Goal: Information Seeking & Learning: Learn about a topic

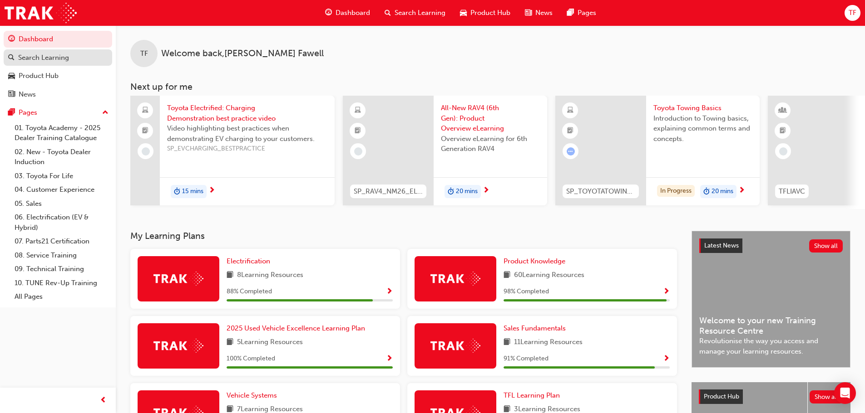
click at [43, 60] on div "Search Learning" at bounding box center [43, 58] width 51 height 10
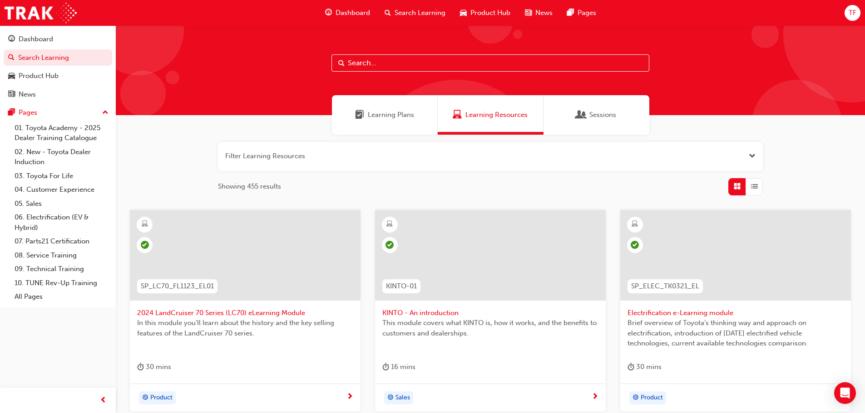
click at [394, 63] on input "text" at bounding box center [490, 62] width 318 height 17
paste input "SPK9103"
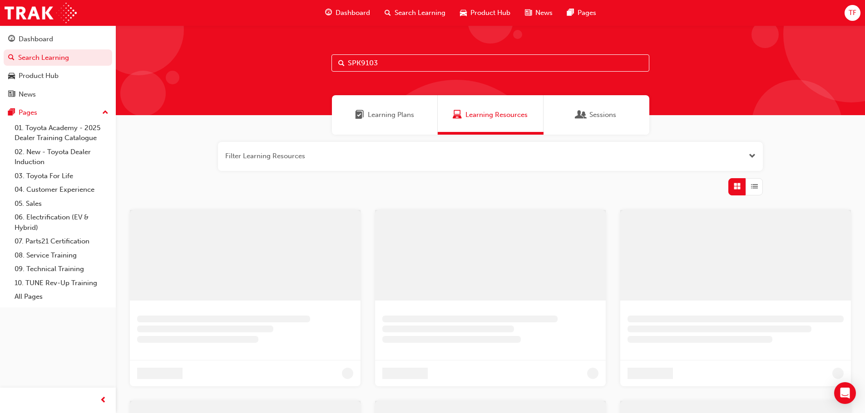
type input "SPK9103"
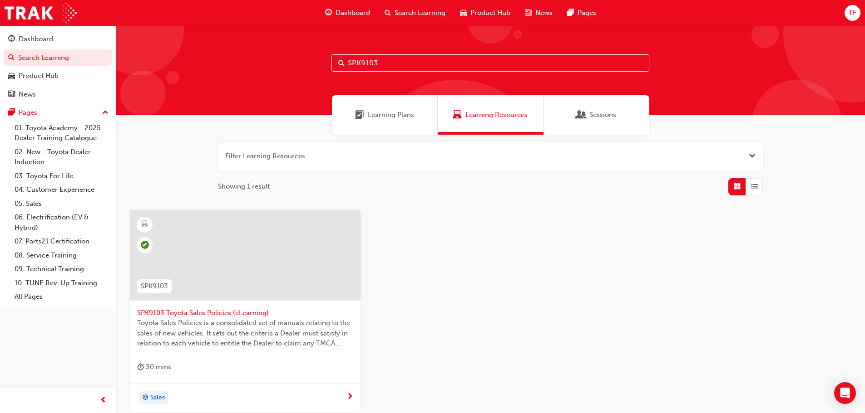
click at [203, 315] on span "SPK9103 Toyota Sales Policies (eLearning)" at bounding box center [245, 313] width 216 height 10
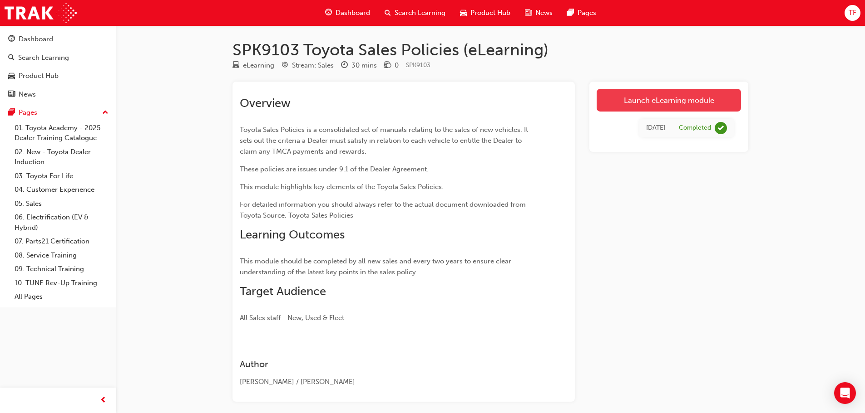
click at [635, 95] on link "Launch eLearning module" at bounding box center [668, 100] width 144 height 23
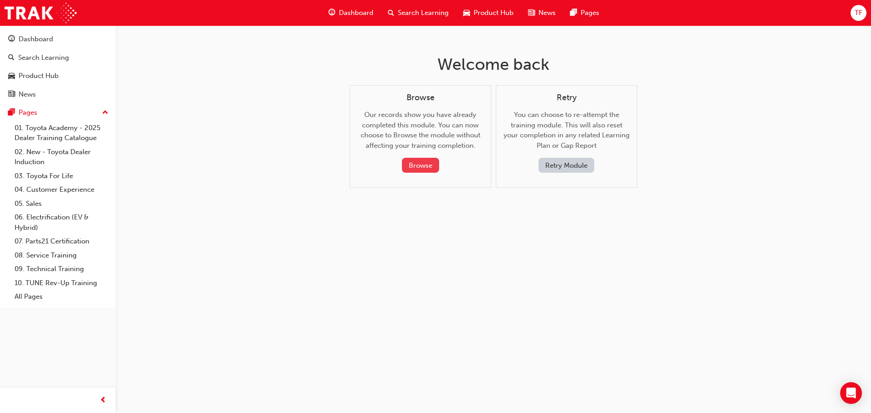
click at [411, 167] on button "Browse" at bounding box center [420, 165] width 37 height 15
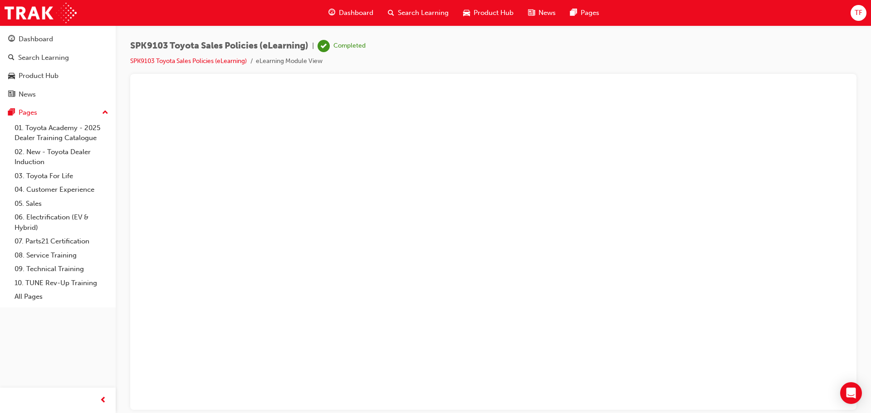
click at [156, 65] on li "SPK9103 Toyota Sales Policies (eLearning)" at bounding box center [193, 61] width 126 height 10
click at [160, 60] on link "SPK9103 Toyota Sales Policies (eLearning)" at bounding box center [188, 61] width 117 height 8
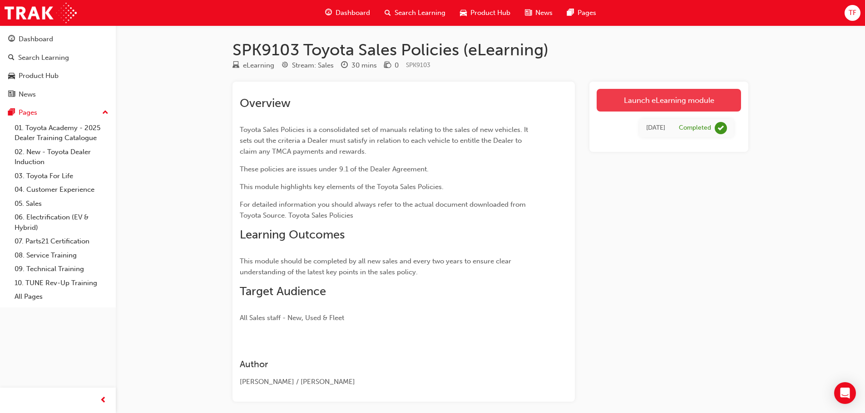
click at [634, 100] on link "Launch eLearning module" at bounding box center [668, 100] width 144 height 23
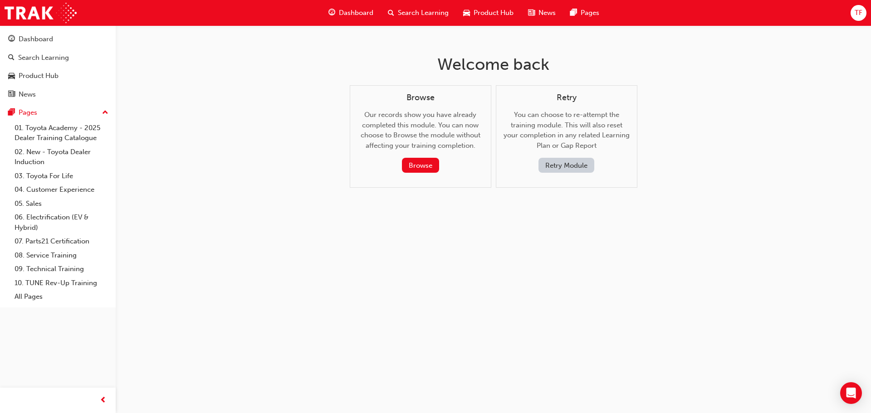
click at [561, 162] on button "Retry Module" at bounding box center [567, 165] width 56 height 15
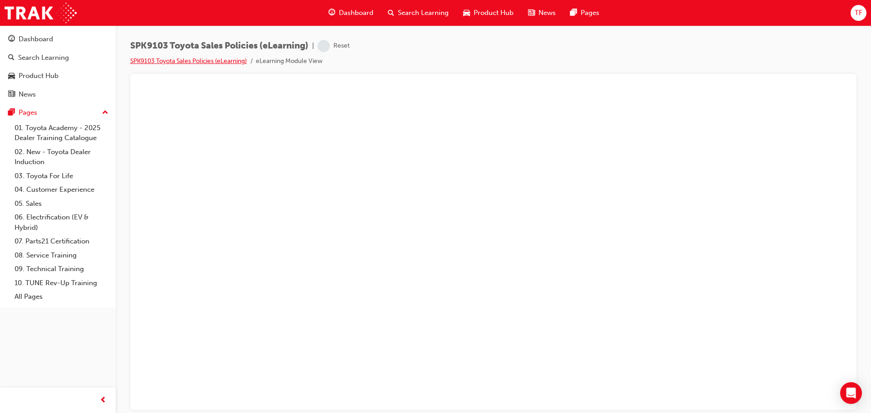
click at [217, 62] on link "SPK9103 Toyota Sales Policies (eLearning)" at bounding box center [188, 61] width 117 height 8
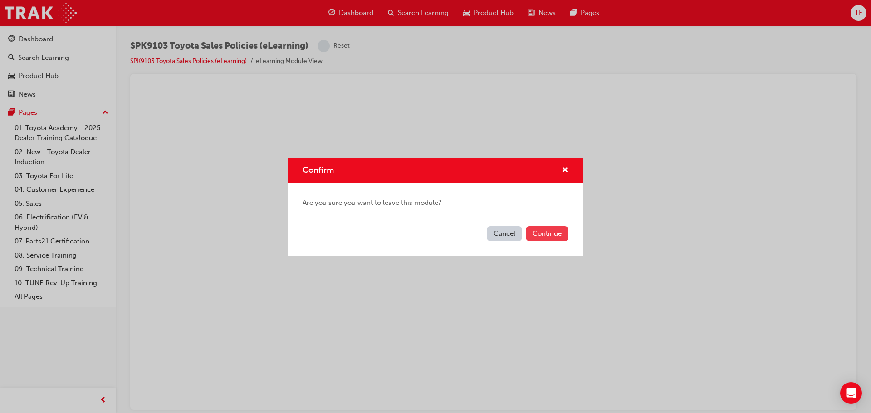
click at [546, 228] on button "Continue" at bounding box center [547, 233] width 43 height 15
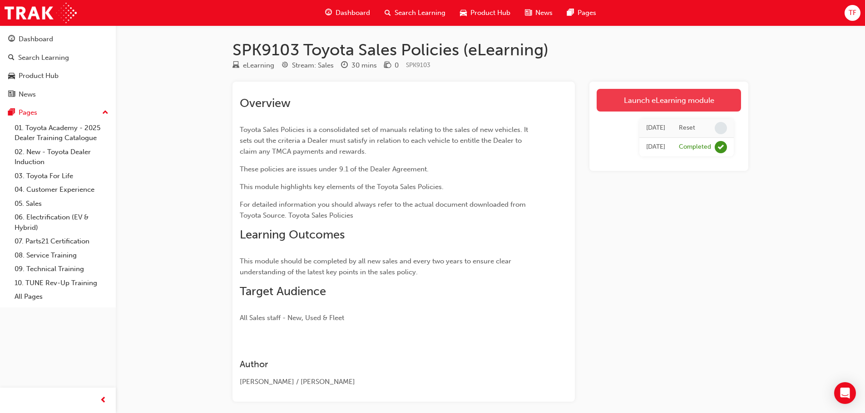
click at [667, 99] on link "Launch eLearning module" at bounding box center [668, 100] width 144 height 23
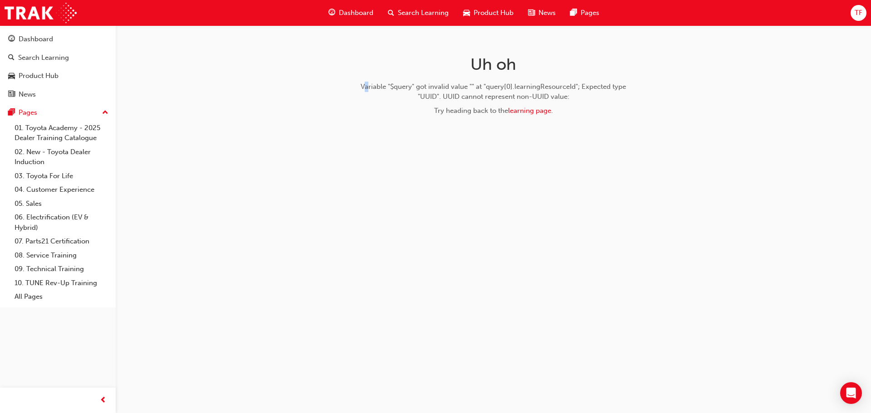
click at [367, 78] on div "Uh oh Variable "$query" got invalid value "" at "query[0].learningResourceId"; …" at bounding box center [493, 88] width 295 height 127
click at [531, 111] on link "learning page" at bounding box center [529, 111] width 43 height 8
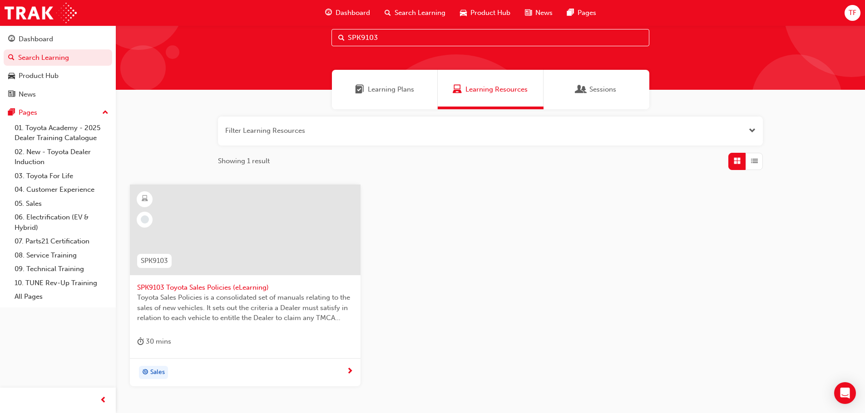
scroll to position [45, 0]
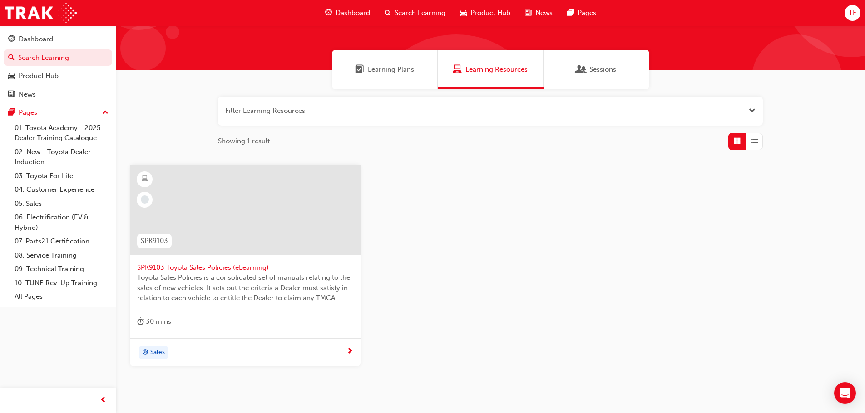
click at [349, 354] on span "next-icon" at bounding box center [349, 352] width 7 height 8
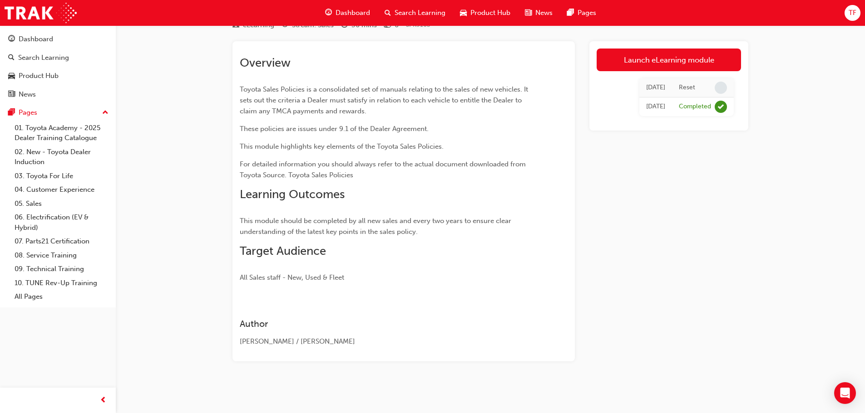
scroll to position [40, 0]
click at [688, 56] on link "Launch eLearning module" at bounding box center [668, 60] width 144 height 23
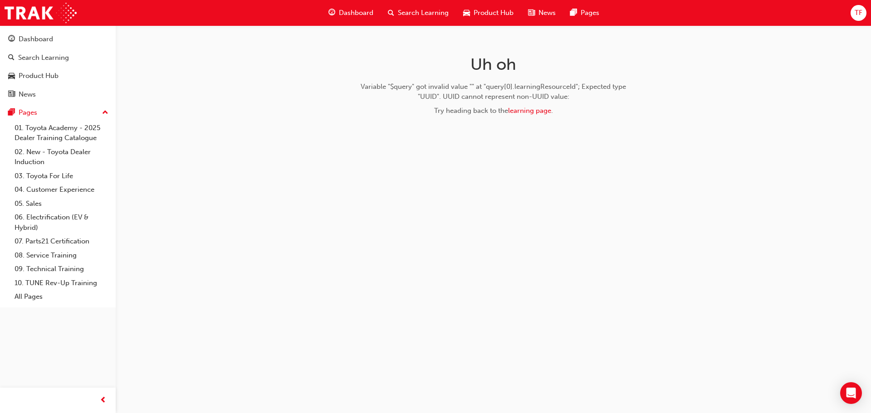
click at [352, 12] on span "Dashboard" at bounding box center [356, 13] width 34 height 10
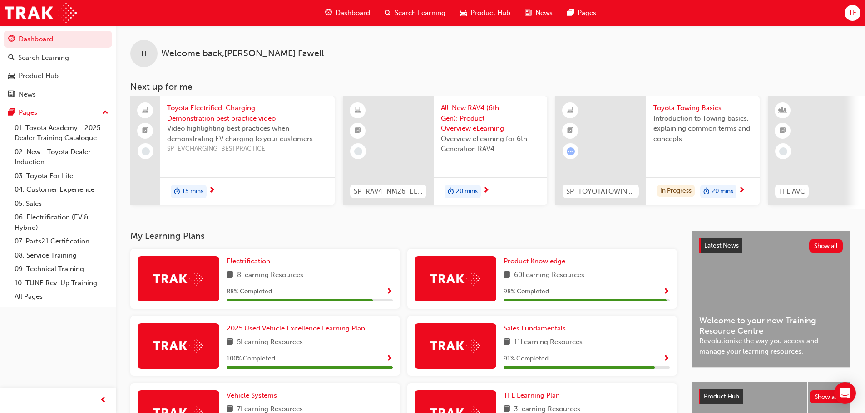
click at [350, 10] on span "Dashboard" at bounding box center [352, 13] width 34 height 10
click at [404, 10] on span "Search Learning" at bounding box center [419, 13] width 51 height 10
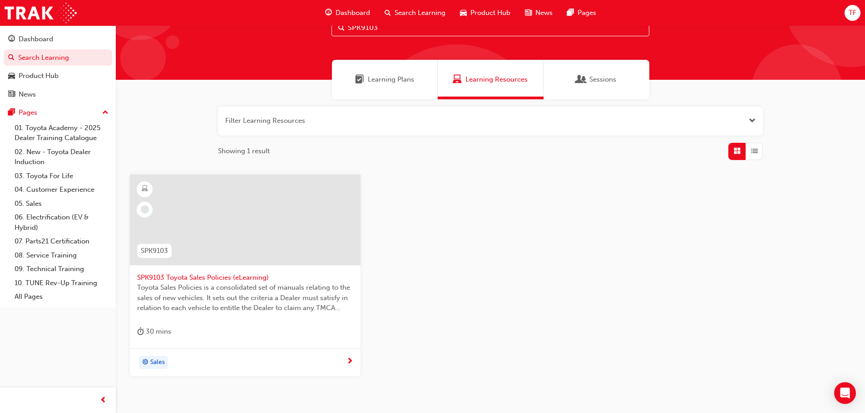
scroll to position [87, 0]
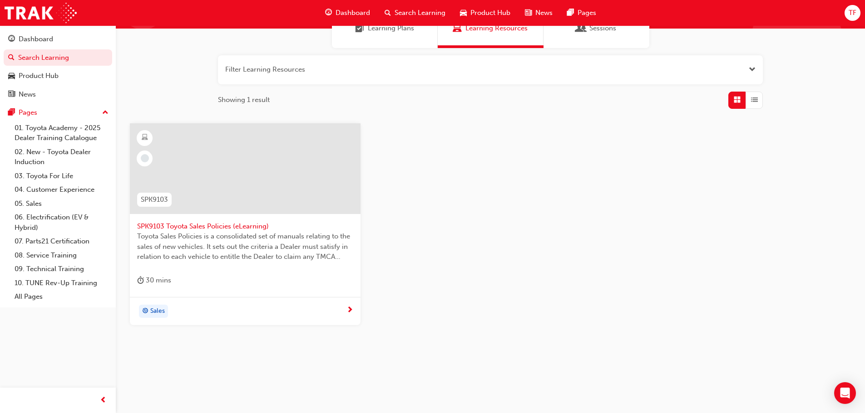
click at [237, 221] on span "SPK9103 Toyota Sales Policies (eLearning)" at bounding box center [245, 226] width 216 height 10
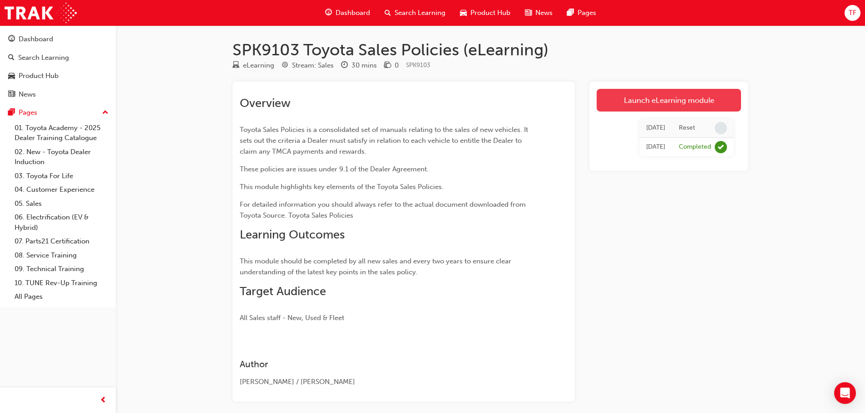
click at [665, 95] on link "Launch eLearning module" at bounding box center [668, 100] width 144 height 23
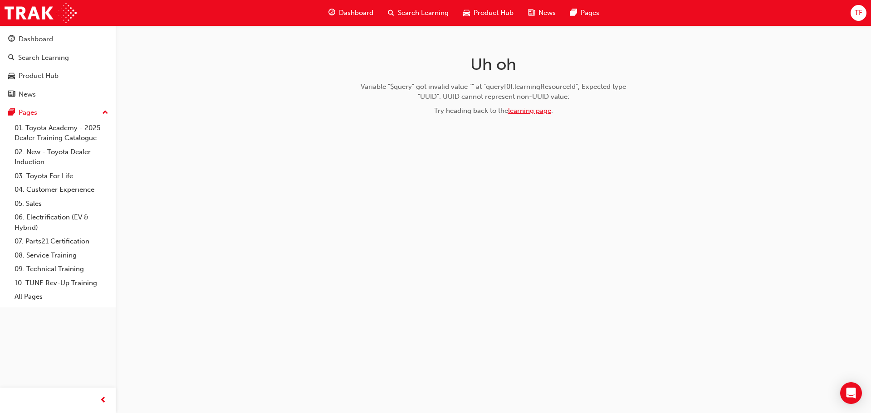
click at [529, 109] on link "learning page" at bounding box center [529, 111] width 43 height 8
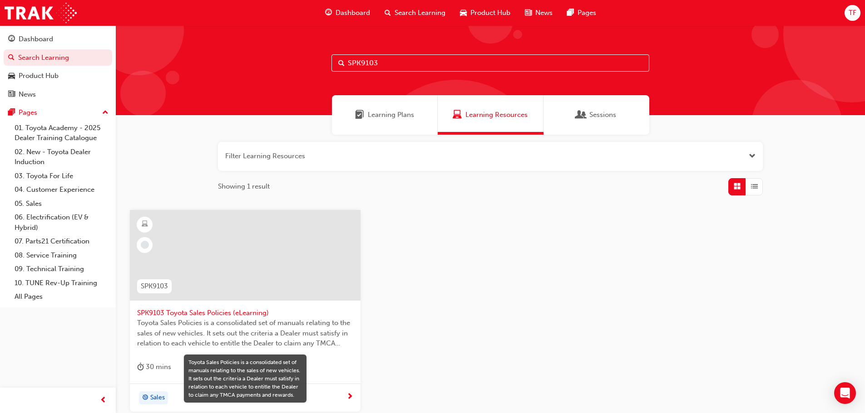
click at [219, 318] on span "Toyota Sales Policies is a consolidated set of manuals relating to the sales of…" at bounding box center [245, 333] width 216 height 31
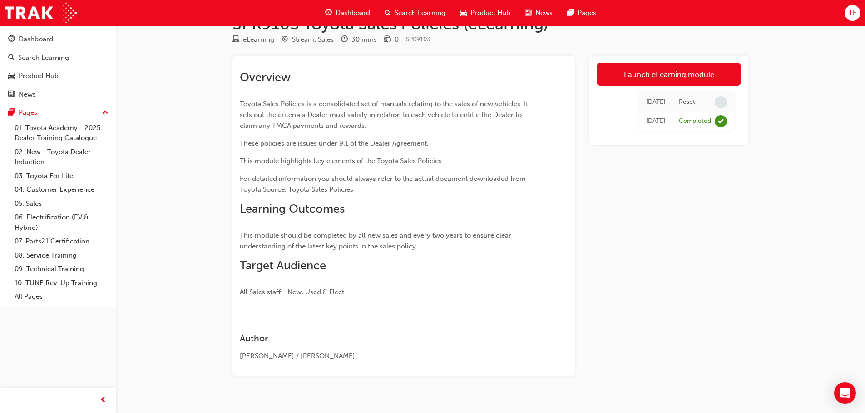
scroll to position [40, 0]
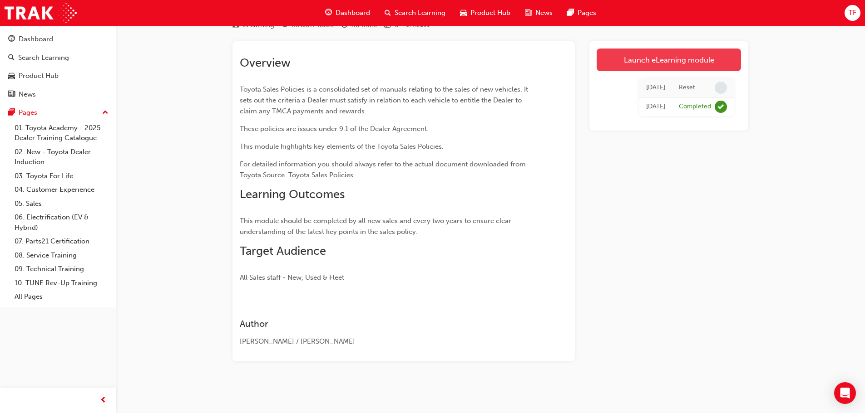
click at [652, 61] on link "Launch eLearning module" at bounding box center [668, 60] width 144 height 23
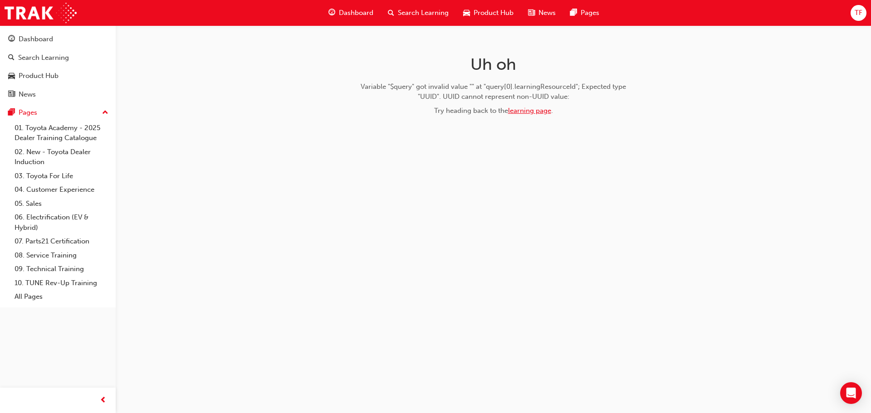
click at [527, 110] on link "learning page" at bounding box center [529, 111] width 43 height 8
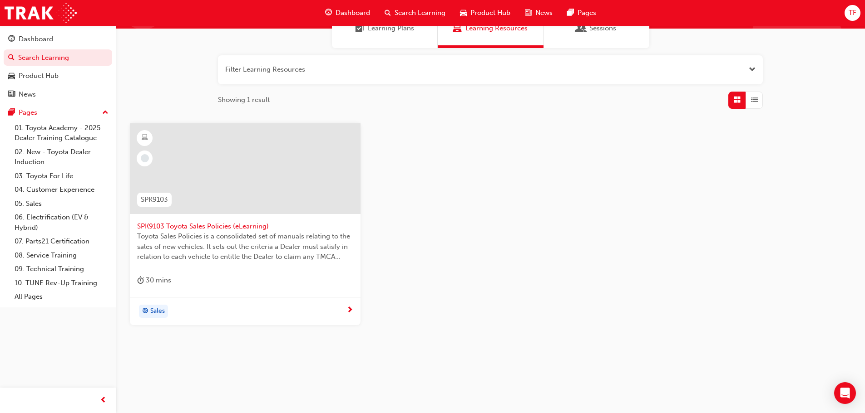
click at [352, 312] on span "next-icon" at bounding box center [349, 311] width 7 height 8
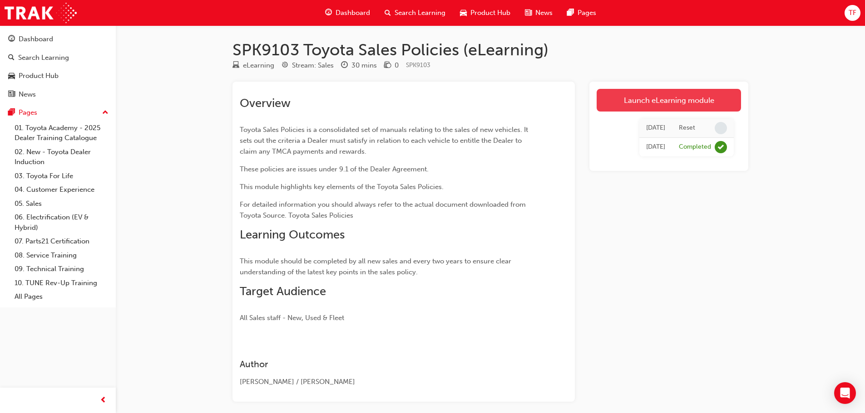
click at [669, 98] on link "Launch eLearning module" at bounding box center [668, 100] width 144 height 23
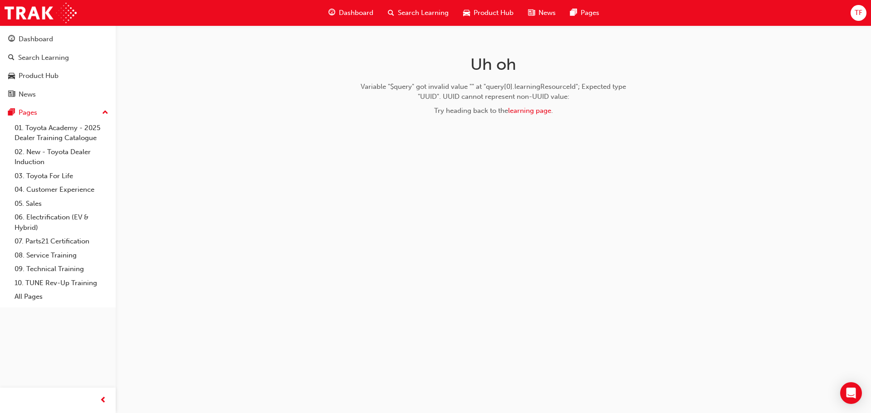
click at [684, 176] on div "Uh oh Variable "$query" got invalid value "" at "query[0].learningResourceId"; …" at bounding box center [435, 206] width 871 height 413
click at [356, 14] on span "Dashboard" at bounding box center [356, 13] width 34 height 10
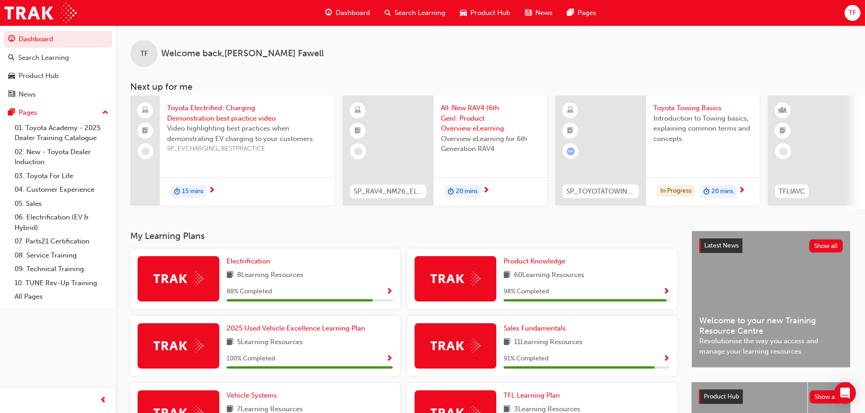
click at [345, 12] on span "Dashboard" at bounding box center [352, 13] width 34 height 10
click at [428, 14] on span "Search Learning" at bounding box center [419, 13] width 51 height 10
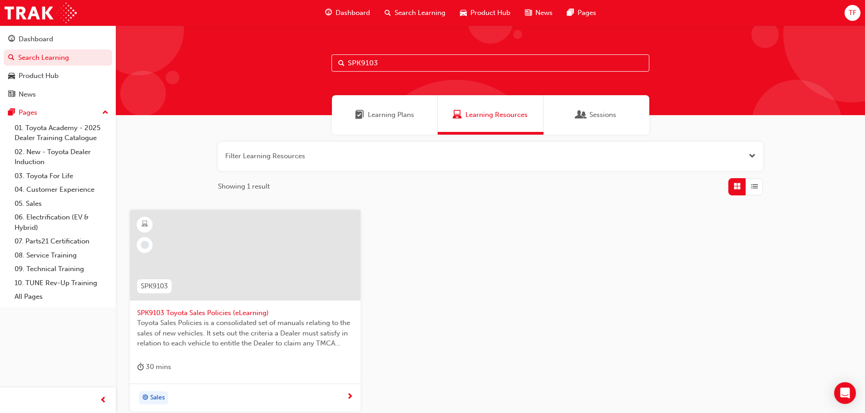
click at [224, 314] on span "SPK9103 Toyota Sales Policies (eLearning)" at bounding box center [245, 313] width 216 height 10
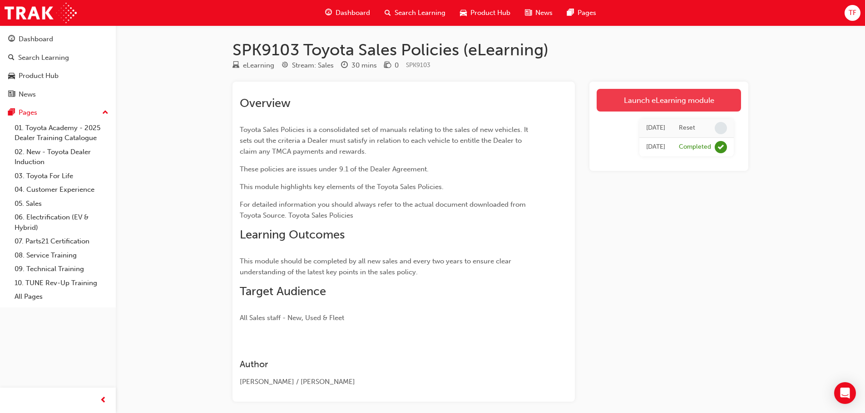
click at [682, 104] on link "Launch eLearning module" at bounding box center [668, 100] width 144 height 23
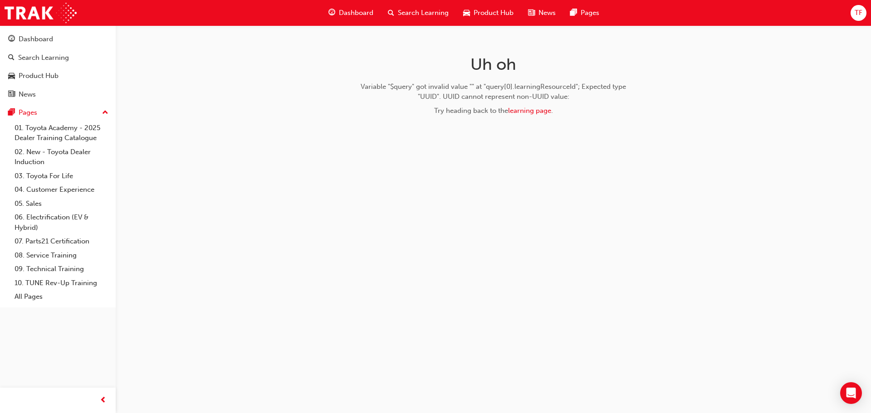
click at [360, 4] on div "Dashboard" at bounding box center [350, 13] width 59 height 19
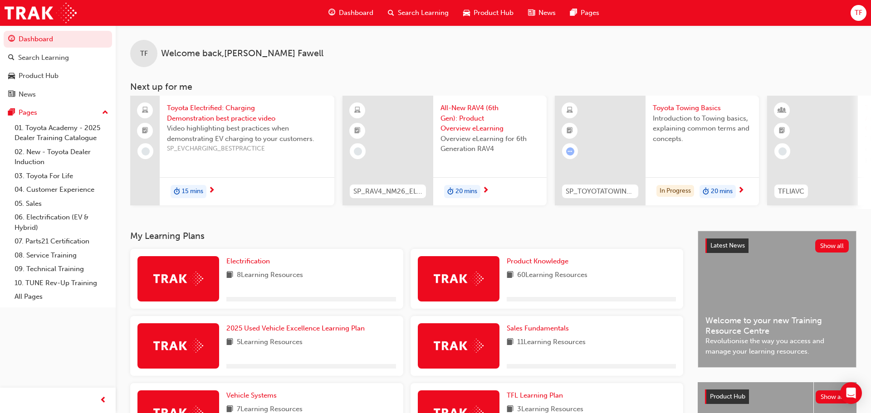
click at [355, 8] on span "Dashboard" at bounding box center [356, 13] width 34 height 10
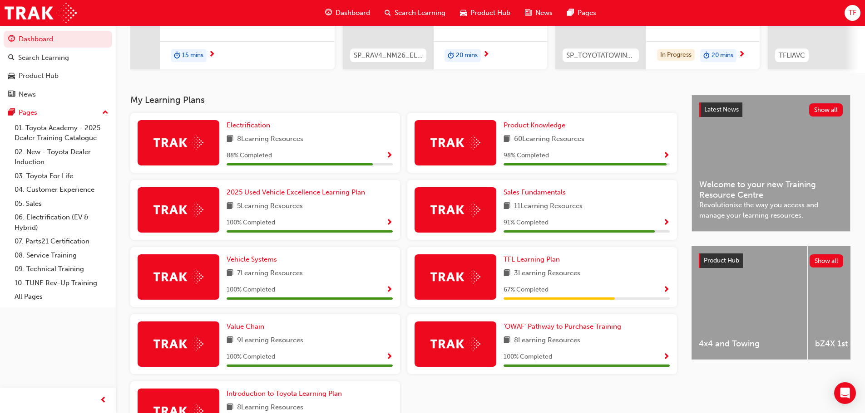
scroll to position [182, 0]
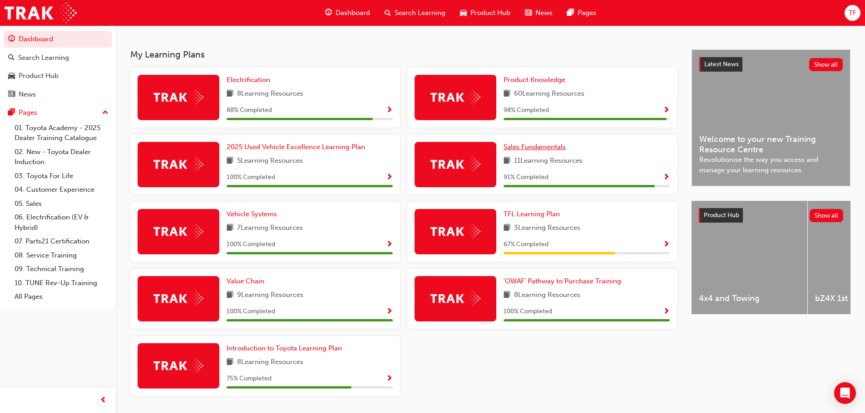
click at [555, 148] on span "Sales Fundamentals" at bounding box center [534, 147] width 62 height 8
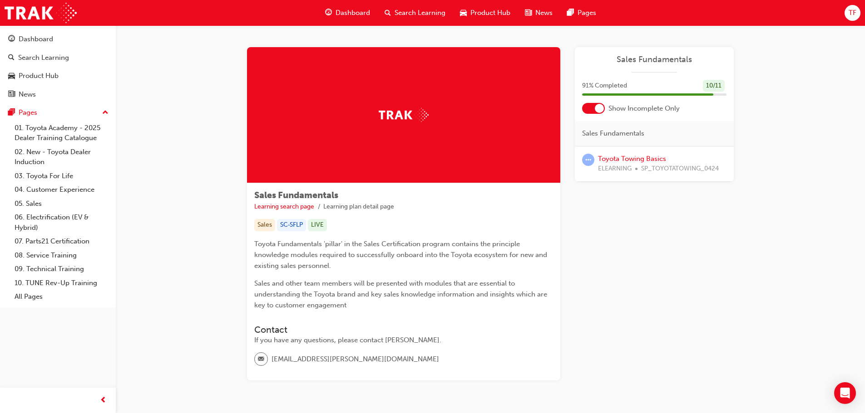
click at [339, 5] on div "Dashboard" at bounding box center [347, 13] width 59 height 19
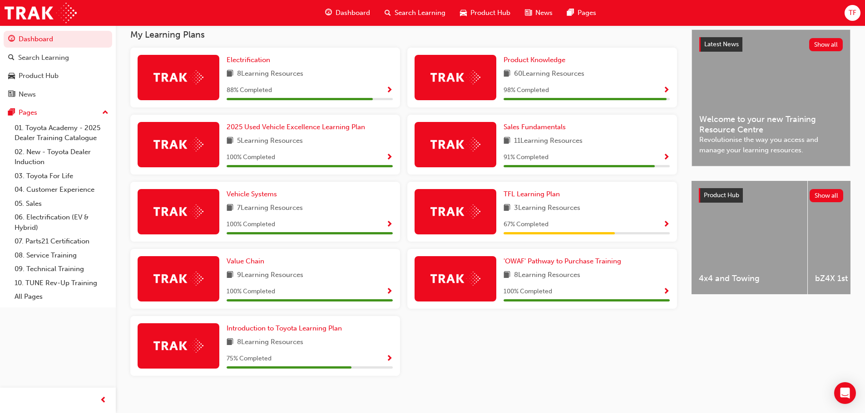
scroll to position [212, 0]
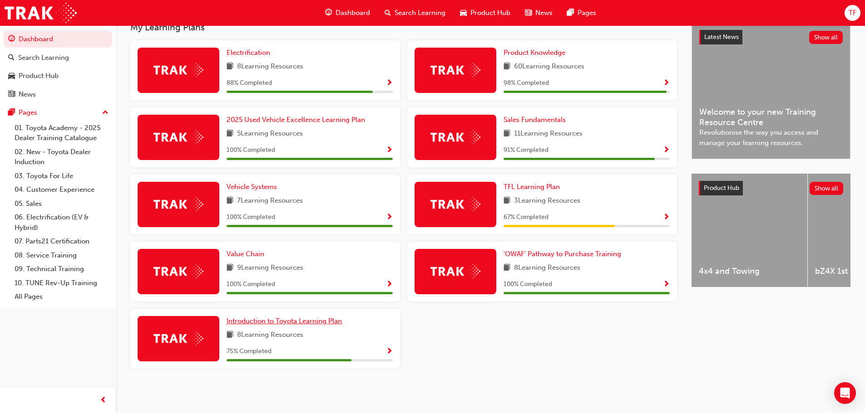
click at [281, 319] on span "Introduction to Toyota Learning Plan" at bounding box center [283, 321] width 115 height 8
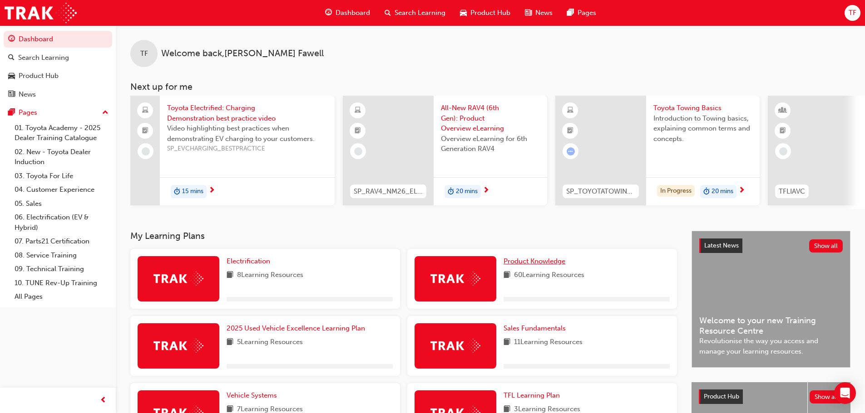
click at [516, 262] on span "Product Knowledge" at bounding box center [534, 261] width 62 height 8
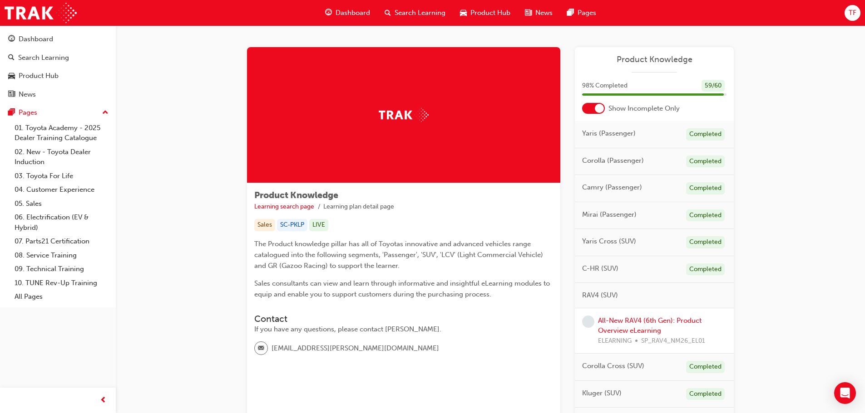
click at [352, 15] on span "Dashboard" at bounding box center [352, 13] width 34 height 10
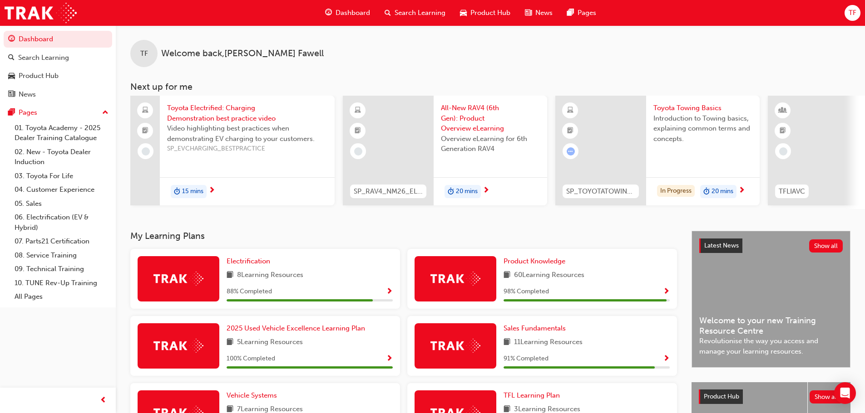
click at [343, 9] on span "Dashboard" at bounding box center [352, 13] width 34 height 10
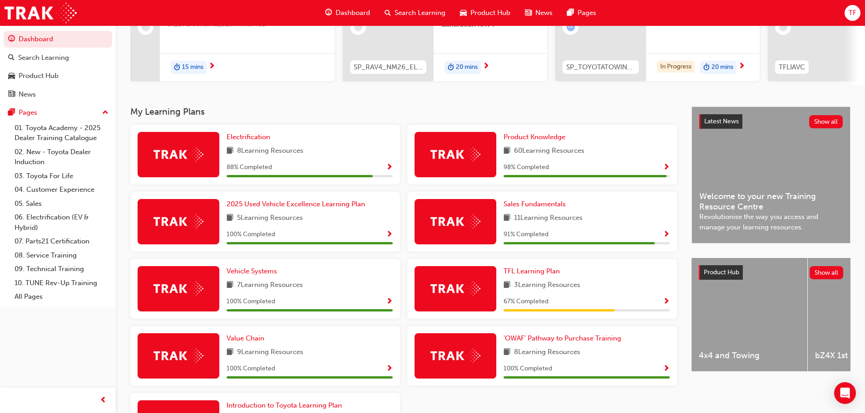
scroll to position [182, 0]
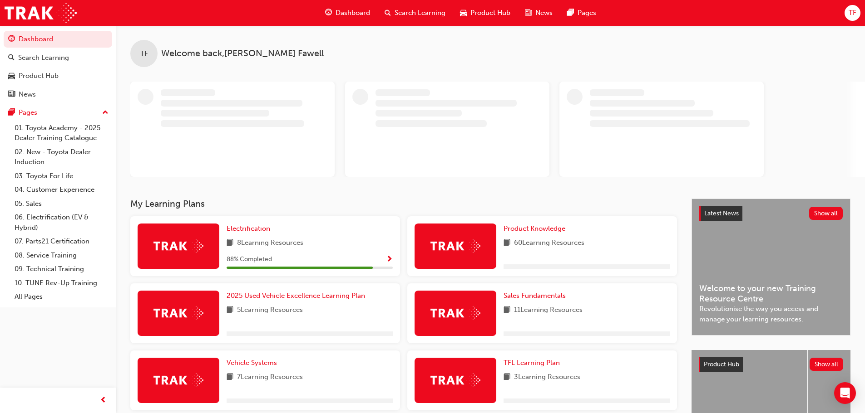
scroll to position [45, 0]
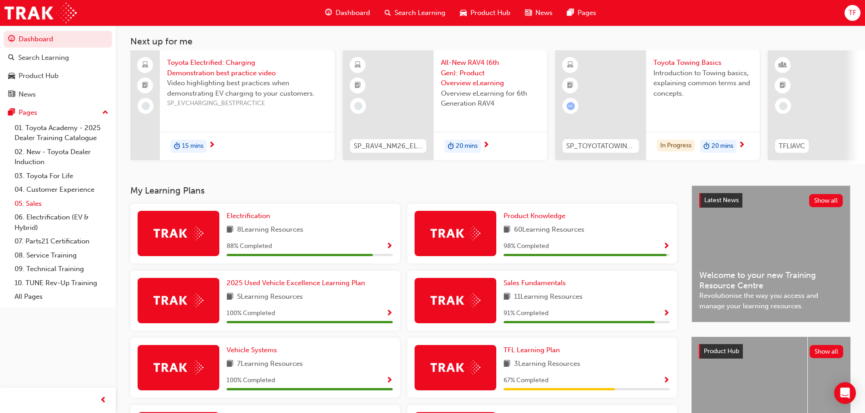
click at [43, 207] on link "05. Sales" at bounding box center [61, 204] width 101 height 14
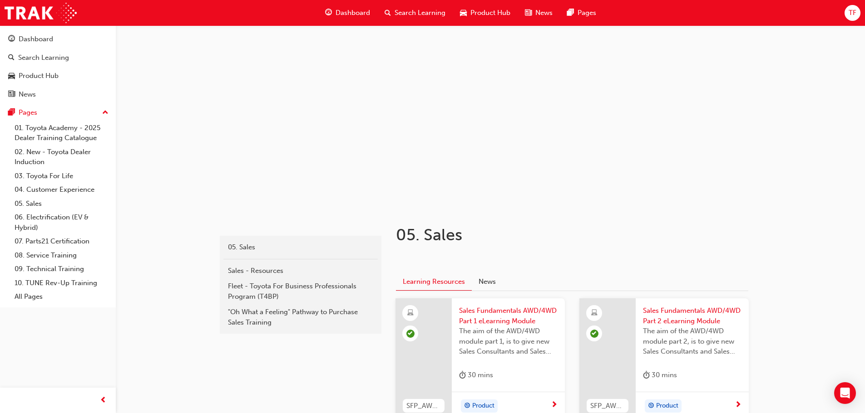
click at [345, 12] on span "Dashboard" at bounding box center [352, 13] width 34 height 10
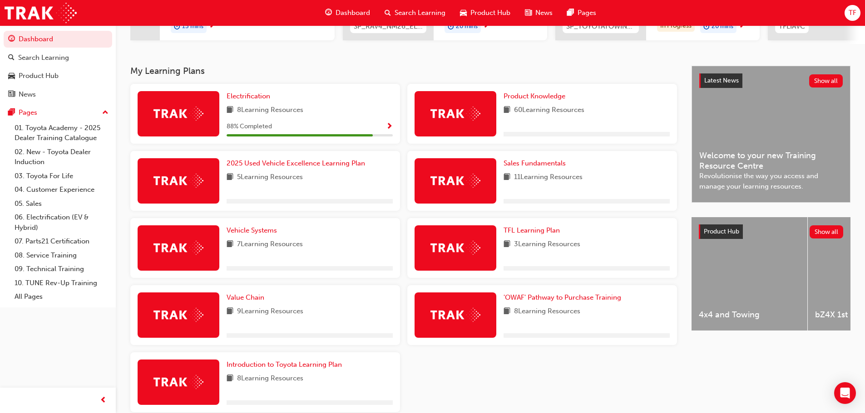
scroll to position [182, 0]
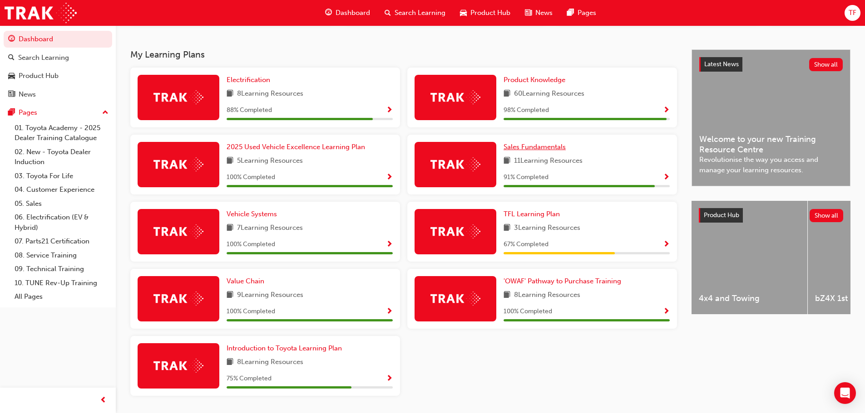
click at [558, 147] on span "Sales Fundamentals" at bounding box center [534, 147] width 62 height 8
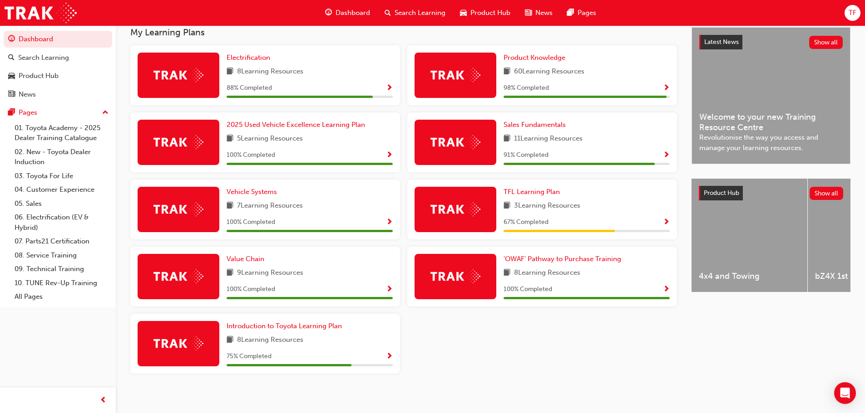
scroll to position [212, 0]
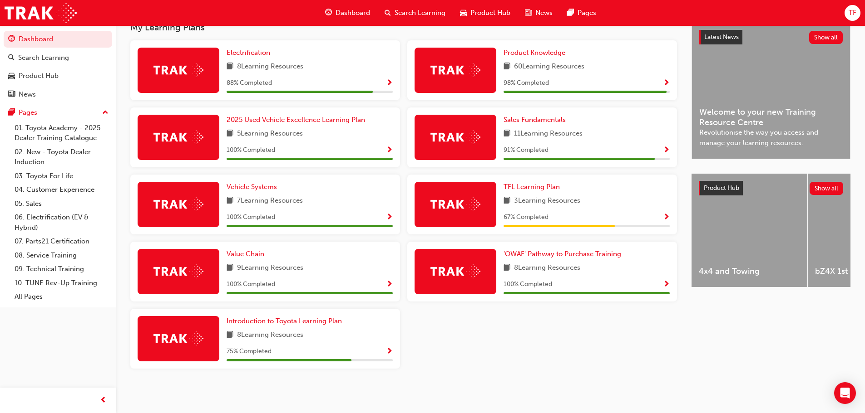
click at [405, 14] on span "Search Learning" at bounding box center [419, 13] width 51 height 10
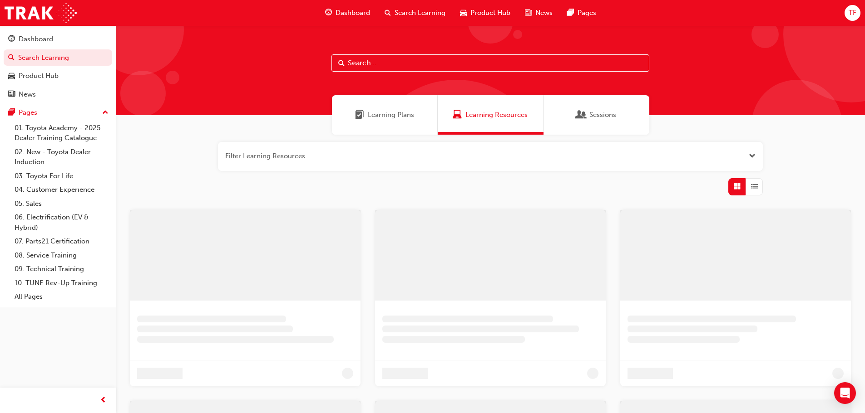
click at [364, 63] on input "text" at bounding box center [490, 62] width 318 height 17
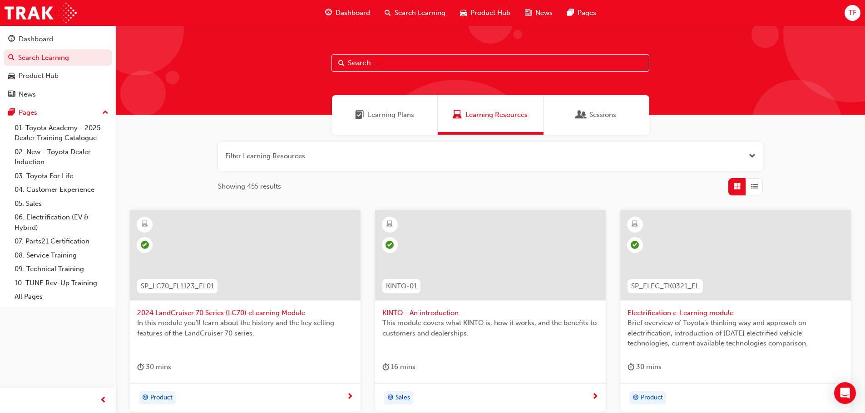
paste input "SPK9103"
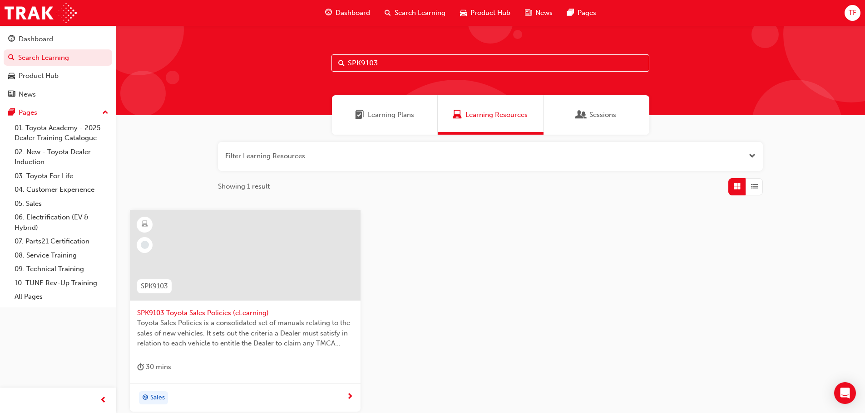
type input "SPK9103"
click at [469, 110] on span "Learning Resources" at bounding box center [496, 115] width 62 height 10
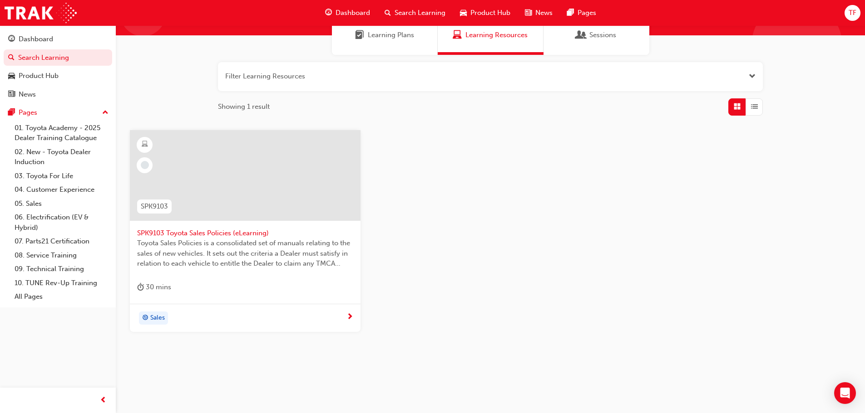
scroll to position [87, 0]
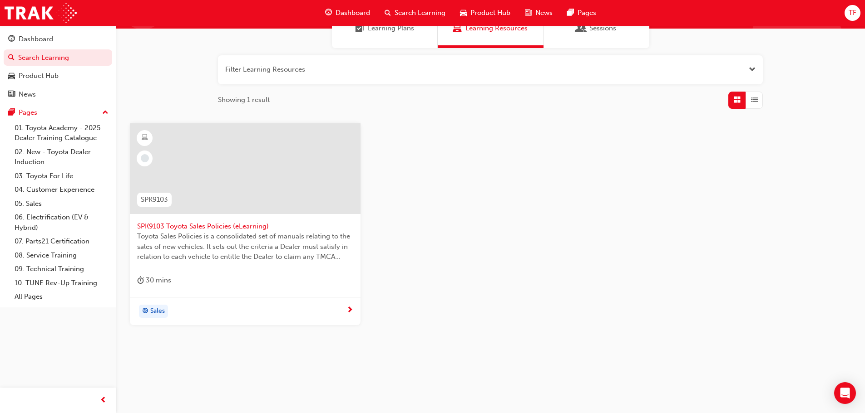
click at [161, 229] on span "SPK9103 Toyota Sales Policies (eLearning)" at bounding box center [245, 226] width 216 height 10
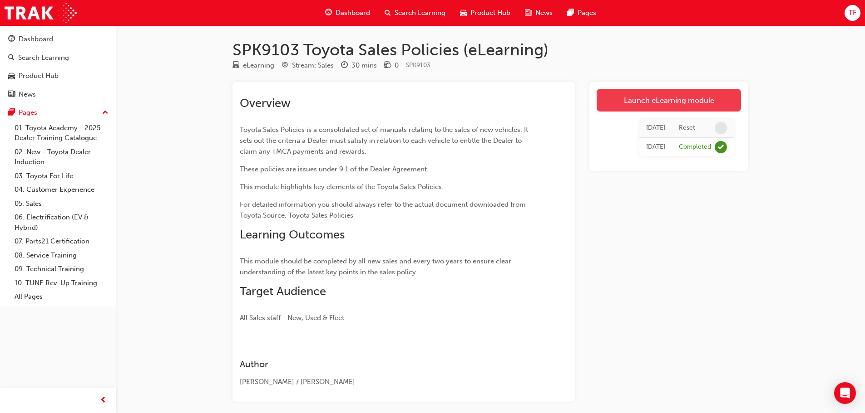
click at [697, 104] on link "Launch eLearning module" at bounding box center [668, 100] width 144 height 23
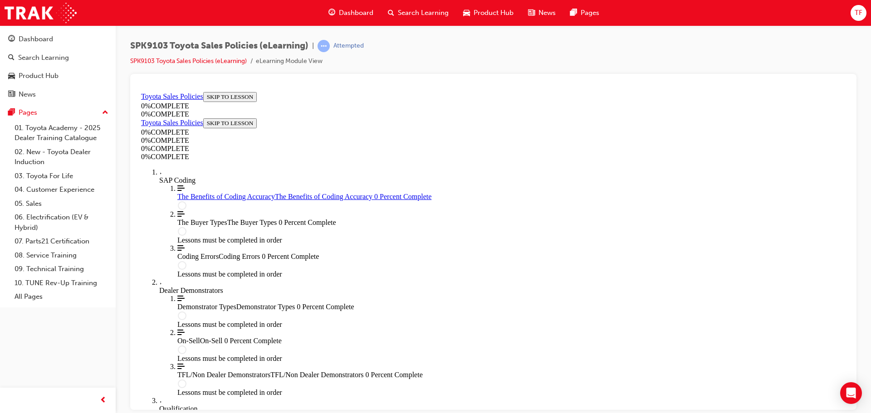
click at [200, 200] on span "The Benefits of Coding Accuracy" at bounding box center [226, 196] width 98 height 8
click at [425, 53] on div "SPK9103 Toyota Sales Policies (eLearning) | Attempted SPK9103 Toyota Sales Poli…" at bounding box center [493, 57] width 727 height 34
drag, startPoint x: 615, startPoint y: 154, endPoint x: 725, endPoint y: 236, distance: 136.8
